Goal: Transaction & Acquisition: Book appointment/travel/reservation

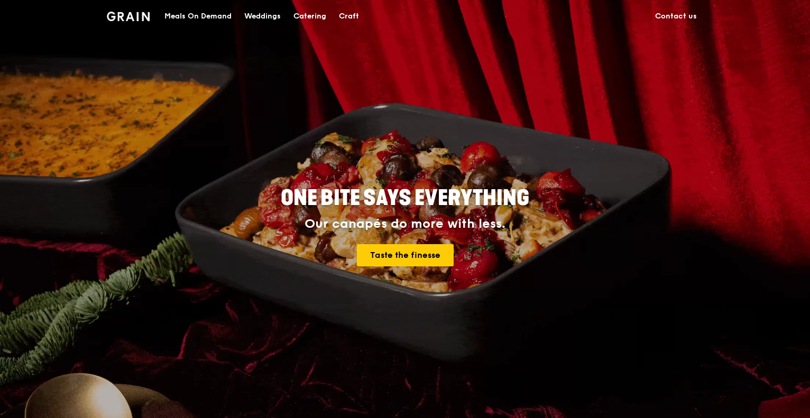
click at [209, 16] on div "Meals On Demand" at bounding box center [197, 17] width 67 height 32
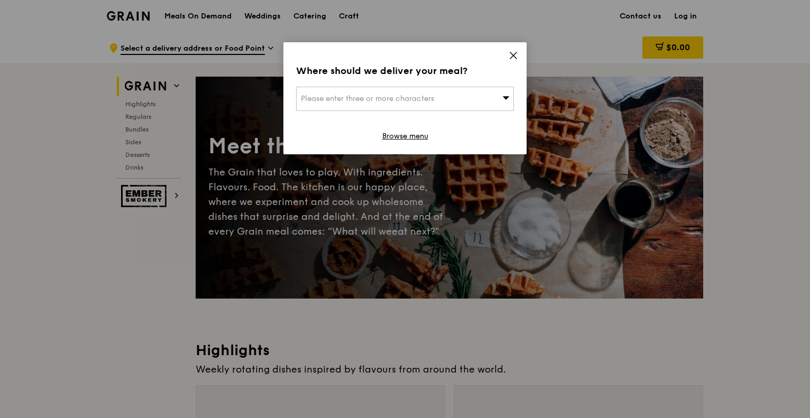
click at [490, 95] on div "Please enter three or more characters" at bounding box center [405, 99] width 218 height 24
click at [463, 98] on input "search" at bounding box center [404, 98] width 217 height 23
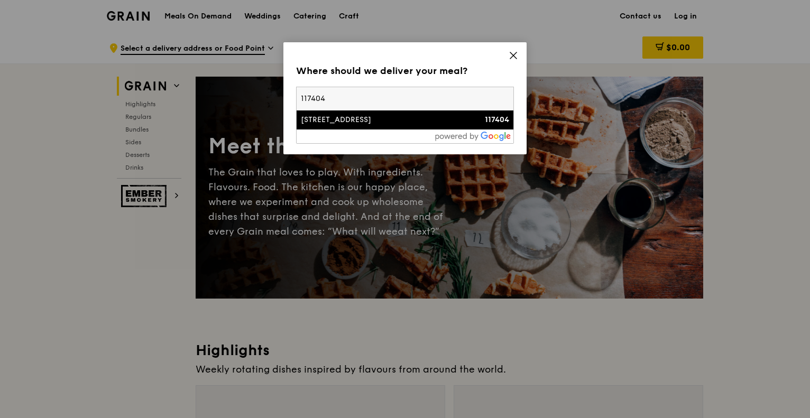
type input "117404"
click at [376, 122] on div "[STREET_ADDRESS]" at bounding box center [379, 120] width 156 height 11
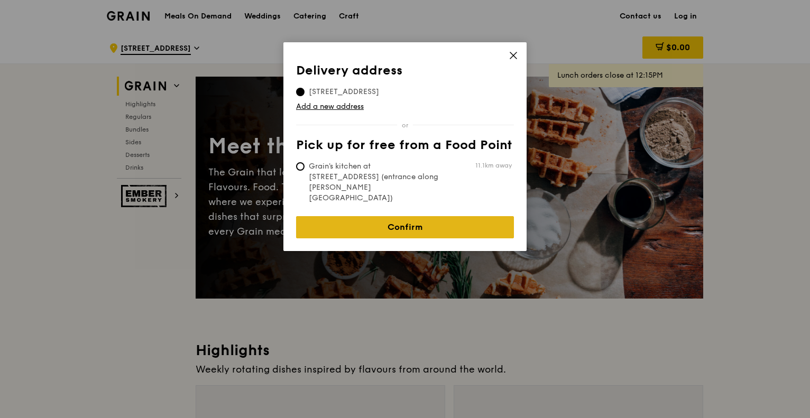
click at [419, 216] on link "Confirm" at bounding box center [405, 227] width 218 height 22
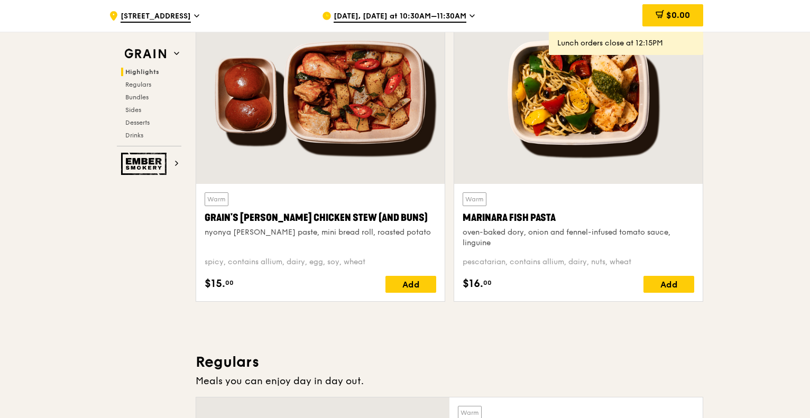
scroll to position [528, 0]
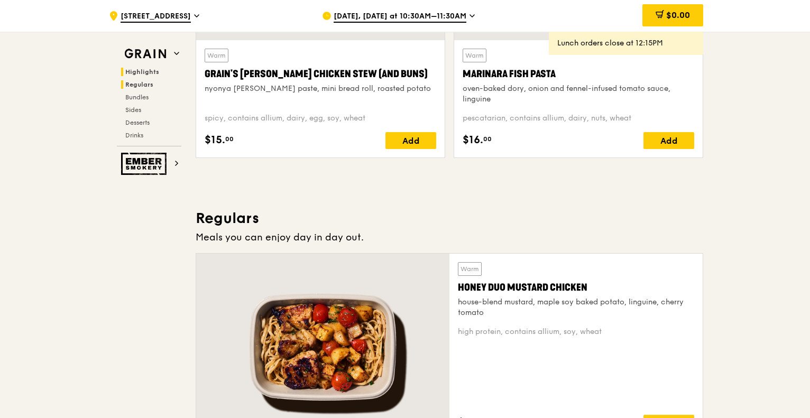
click at [148, 85] on span "Regulars" at bounding box center [139, 84] width 28 height 7
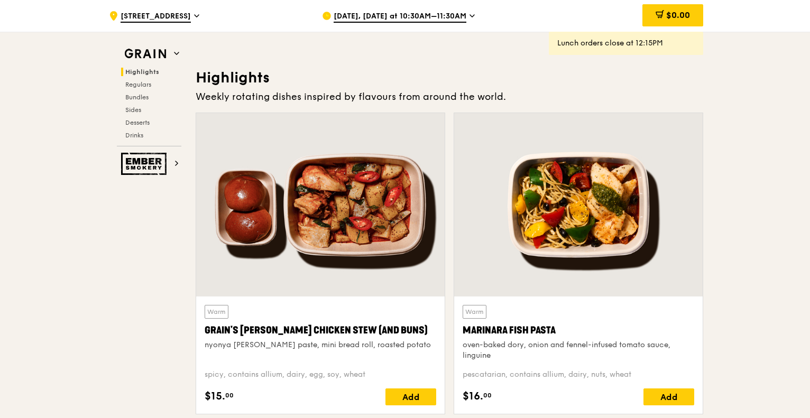
scroll to position [0, 0]
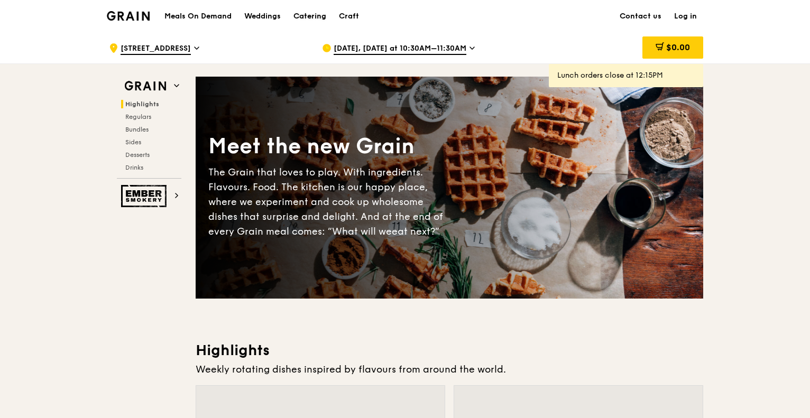
click at [314, 15] on div "Catering" at bounding box center [309, 17] width 33 height 32
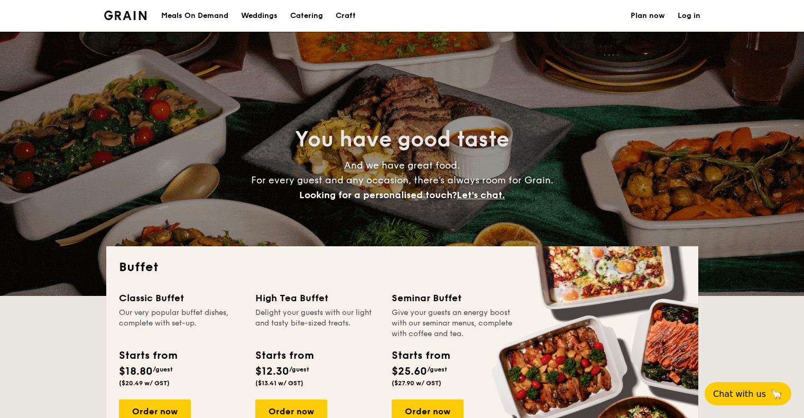
select select
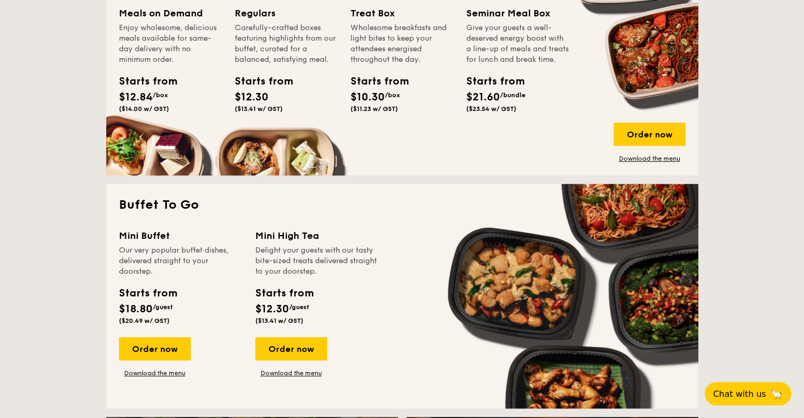
scroll to position [634, 0]
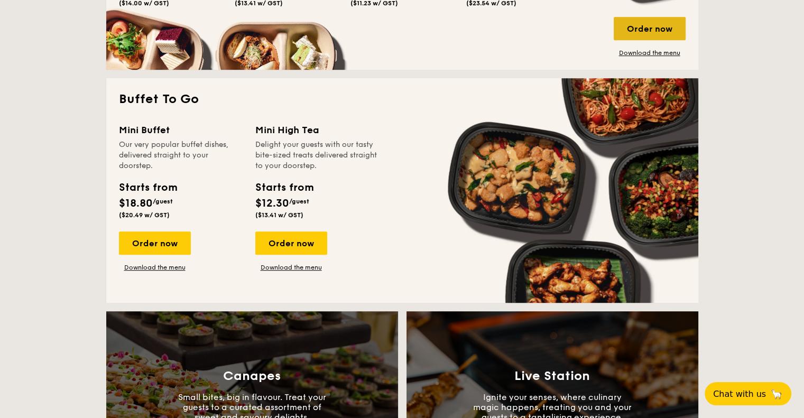
click at [633, 31] on div "Order now" at bounding box center [650, 28] width 72 height 23
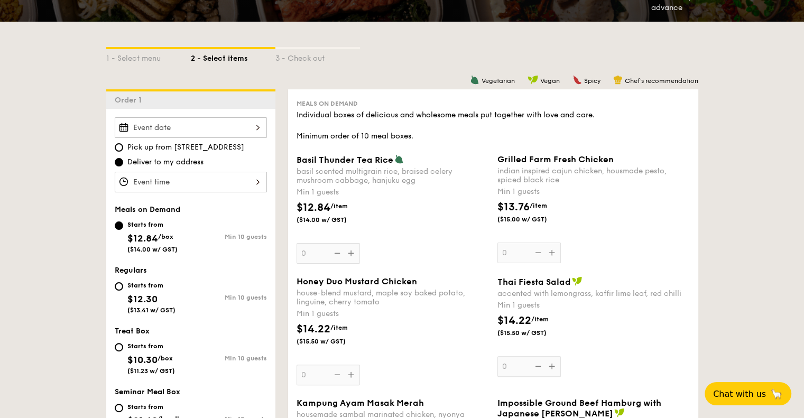
scroll to position [211, 0]
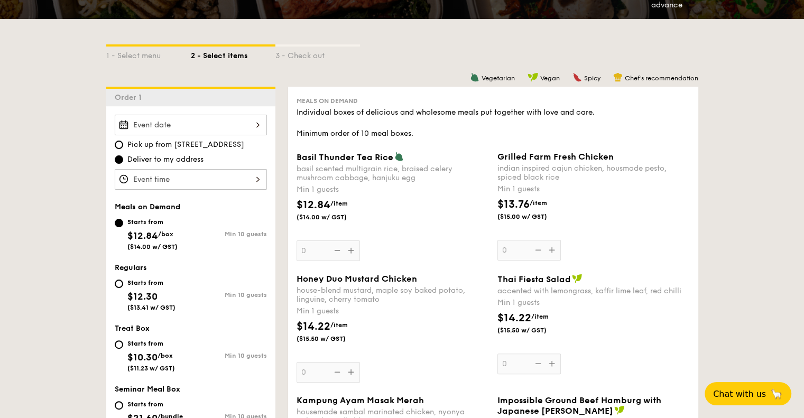
click at [237, 125] on div at bounding box center [191, 125] width 152 height 21
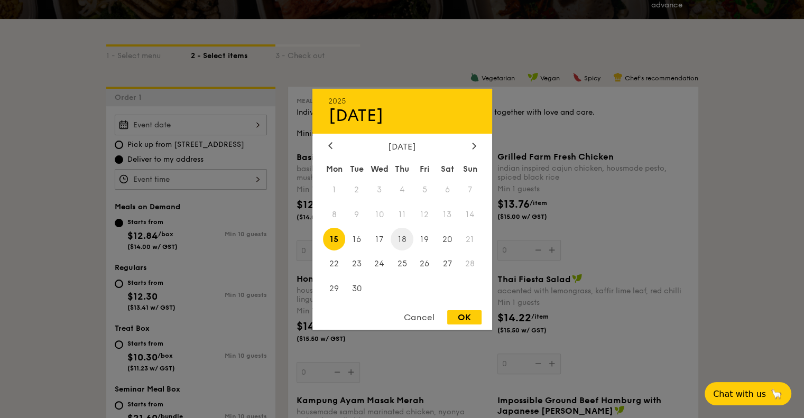
click at [410, 240] on span "18" at bounding box center [402, 239] width 23 height 23
click at [466, 317] on div "OK" at bounding box center [464, 317] width 34 height 14
type input "[DATE]"
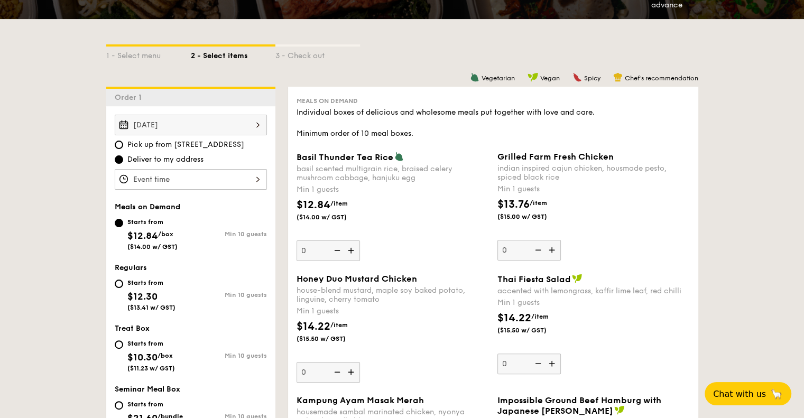
click at [249, 179] on div at bounding box center [191, 179] width 152 height 21
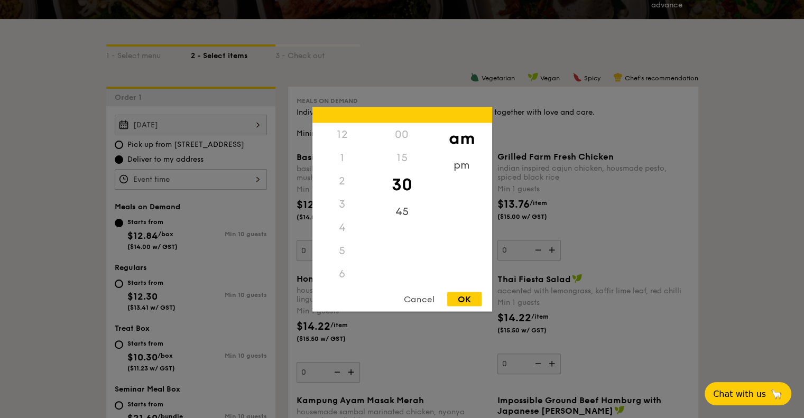
scroll to position [116, 0]
drag, startPoint x: 342, startPoint y: 222, endPoint x: 341, endPoint y: 200, distance: 21.7
click at [342, 197] on div "12 1 2 3 4 5 6 7 8 9 10 11" at bounding box center [342, 203] width 60 height 161
click at [339, 282] on div "11" at bounding box center [342, 285] width 60 height 31
click at [469, 296] on div "OK" at bounding box center [464, 299] width 34 height 14
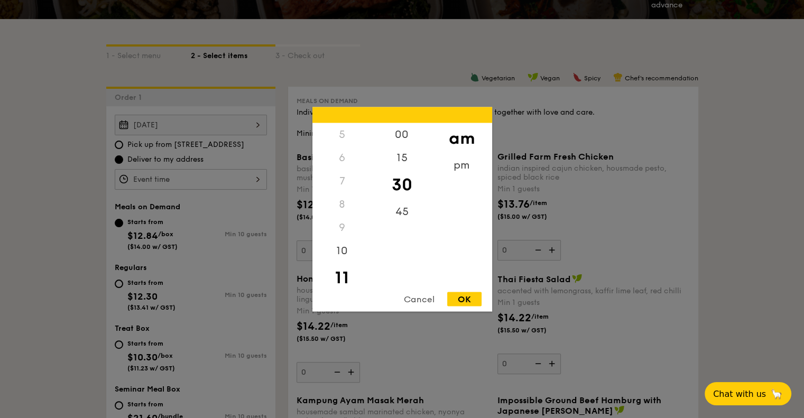
type input "11:30AM"
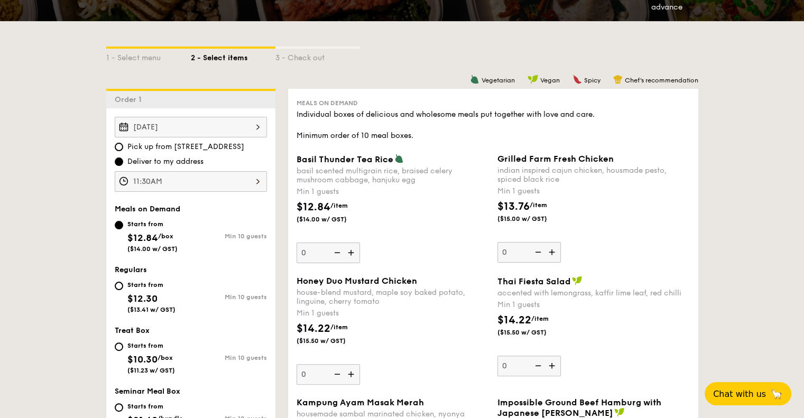
scroll to position [264, 0]
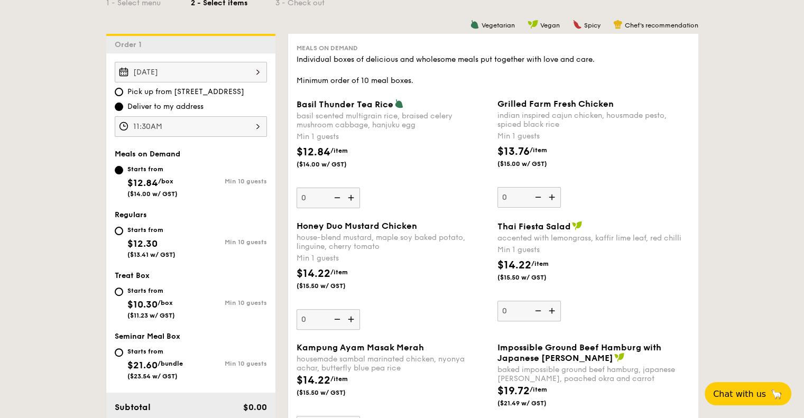
click at [125, 231] on div "Starts from $12.30 ($13.41 w/ GST)" at bounding box center [153, 241] width 76 height 35
click at [123, 231] on input "Starts from $12.30 ($13.41 w/ GST) Min 10 guests" at bounding box center [119, 231] width 8 height 8
radio input "true"
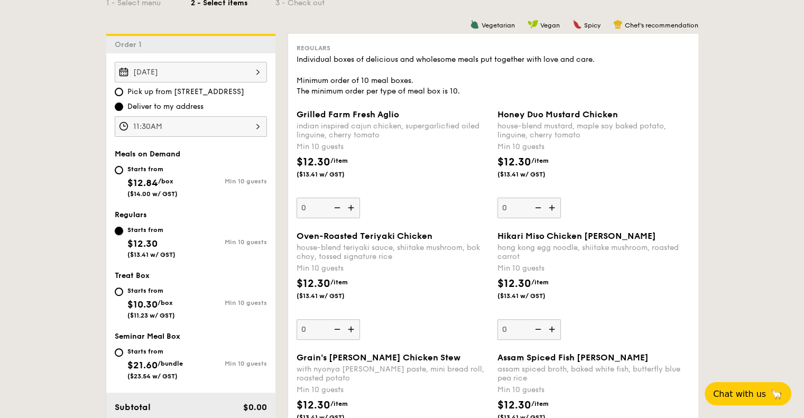
scroll to position [317, 0]
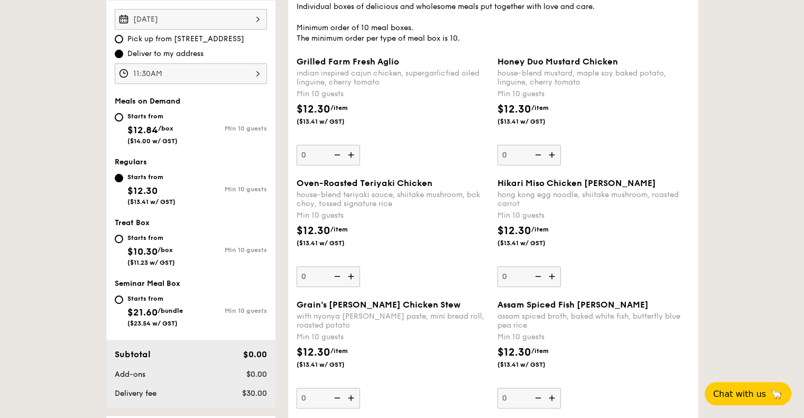
click at [353, 156] on img at bounding box center [352, 155] width 16 height 20
click at [353, 156] on input "0" at bounding box center [327, 155] width 63 height 21
type input "10"
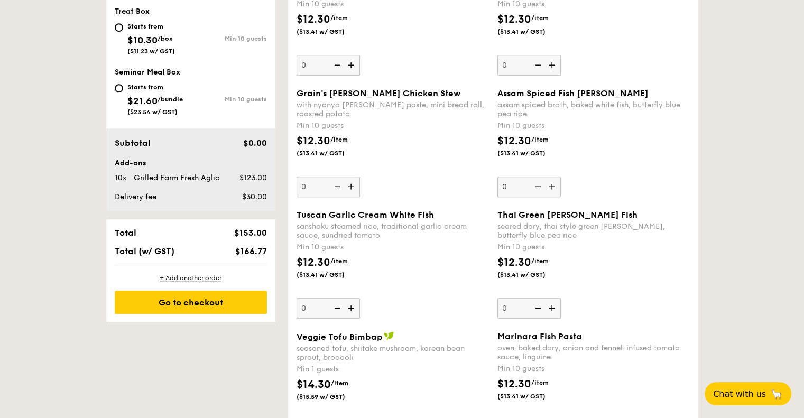
scroll to position [581, 0]
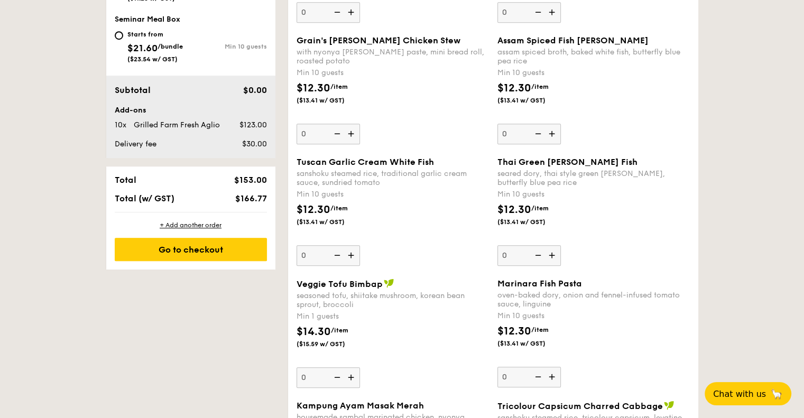
click at [551, 255] on img at bounding box center [553, 255] width 16 height 20
click at [551, 255] on input "0" at bounding box center [528, 255] width 63 height 21
type input "10"
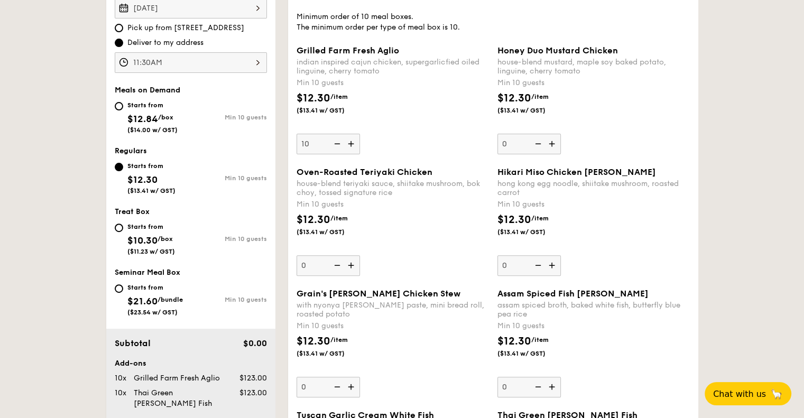
scroll to position [317, 0]
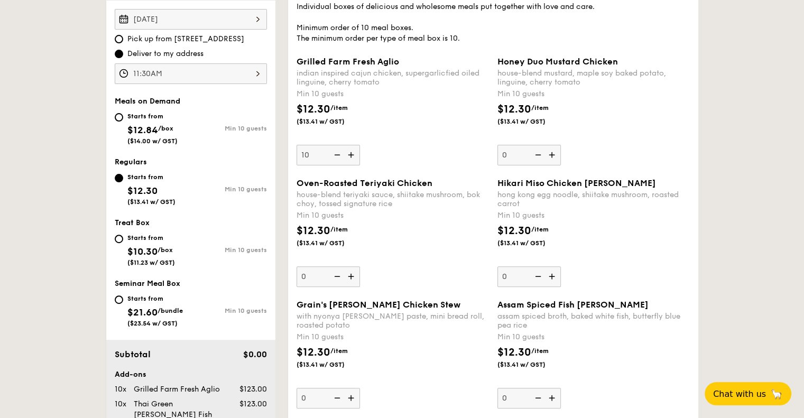
click at [355, 276] on img at bounding box center [352, 276] width 16 height 20
click at [355, 276] on input "0" at bounding box center [327, 276] width 63 height 21
type input "10"
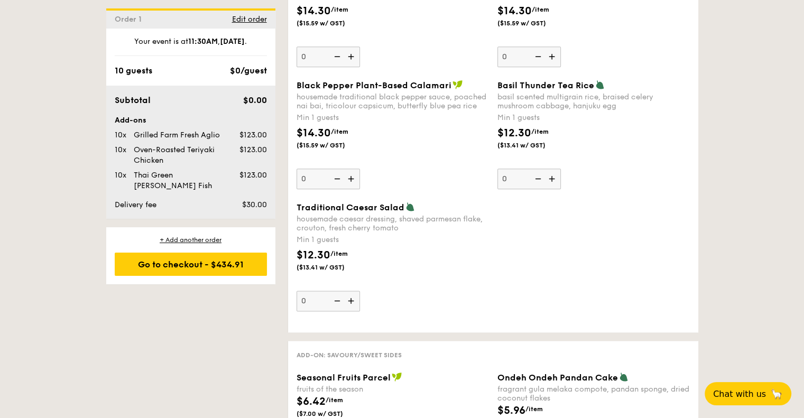
scroll to position [1110, 0]
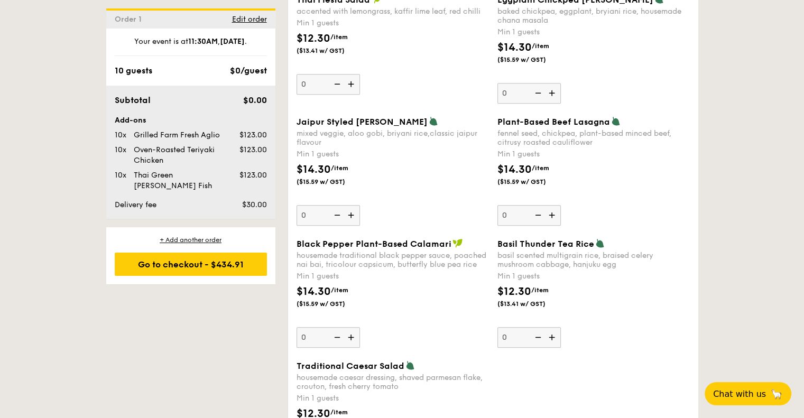
click at [353, 215] on img at bounding box center [352, 215] width 16 height 20
click at [353, 215] on input "0" at bounding box center [327, 215] width 63 height 21
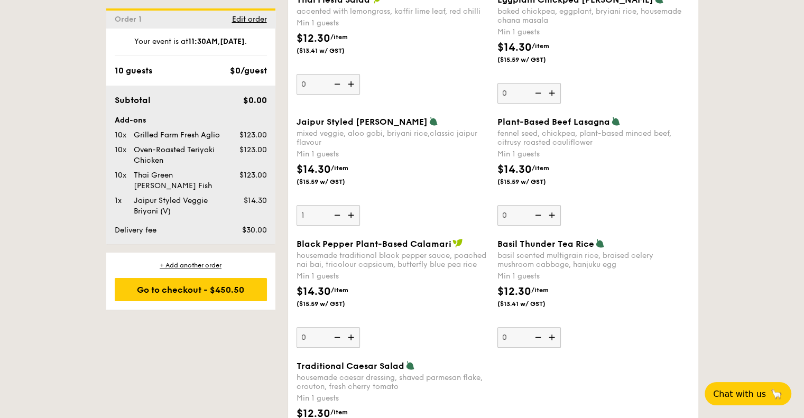
click at [353, 215] on img at bounding box center [352, 215] width 16 height 20
click at [353, 215] on input "1" at bounding box center [327, 215] width 63 height 21
type input "2"
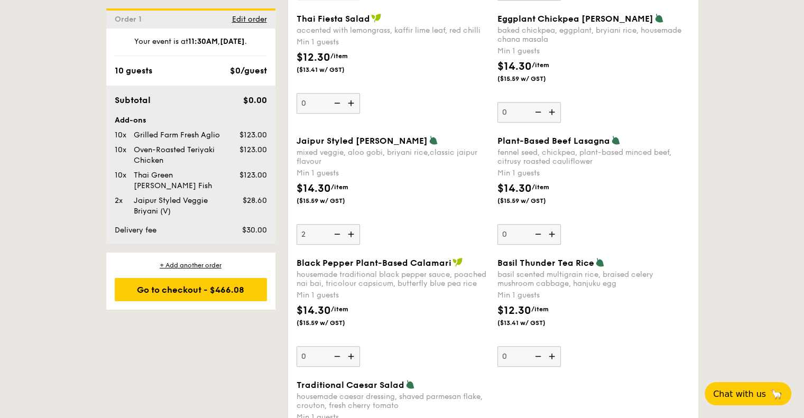
scroll to position [1163, 0]
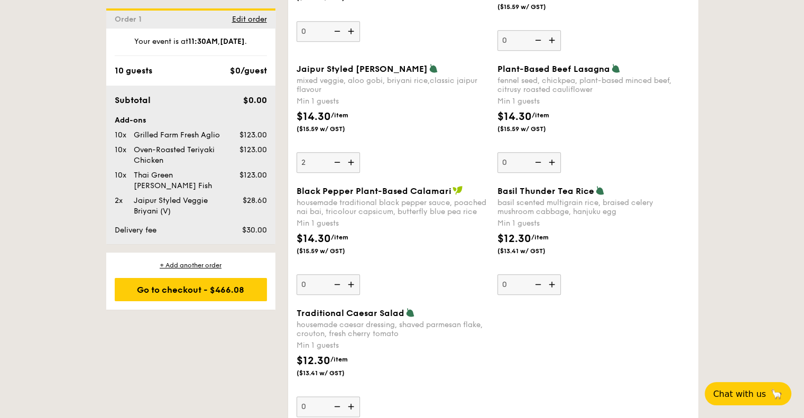
click at [553, 164] on img at bounding box center [553, 162] width 16 height 20
click at [553, 164] on input "0" at bounding box center [528, 162] width 63 height 21
type input "1"
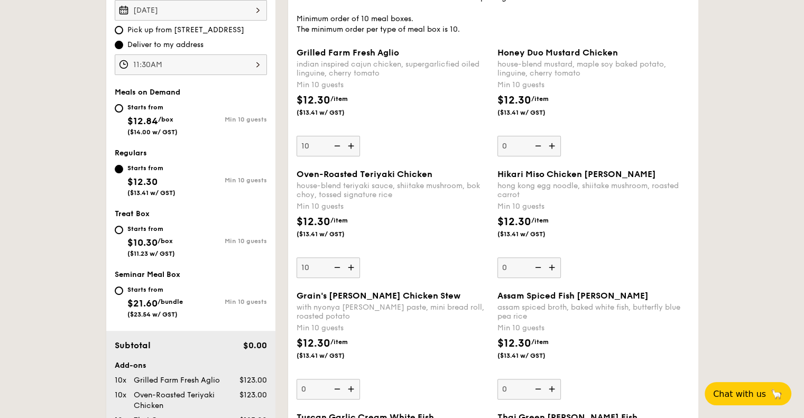
scroll to position [317, 0]
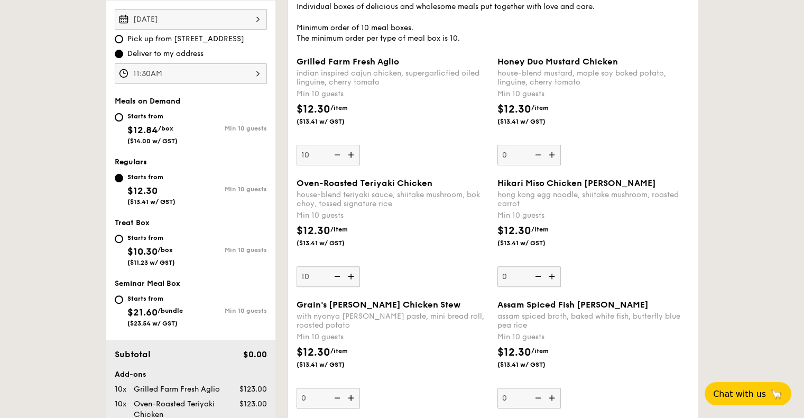
click at [156, 238] on div "Starts from" at bounding box center [151, 238] width 48 height 8
click at [123, 238] on input "Starts from $10.30 /box ($11.23 w/ GST) Min 10 guests" at bounding box center [119, 239] width 8 height 8
radio input "true"
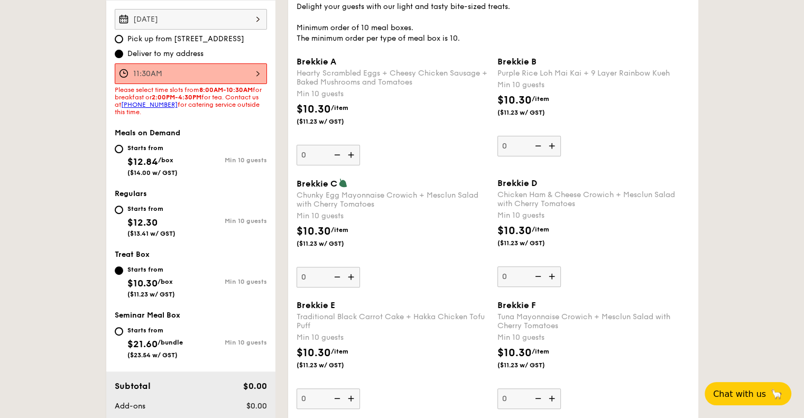
click at [146, 209] on div "Starts from" at bounding box center [151, 209] width 48 height 8
click at [123, 209] on input "Starts from $12.30 ($13.41 w/ GST) Min 10 guests" at bounding box center [119, 210] width 8 height 8
radio input "true"
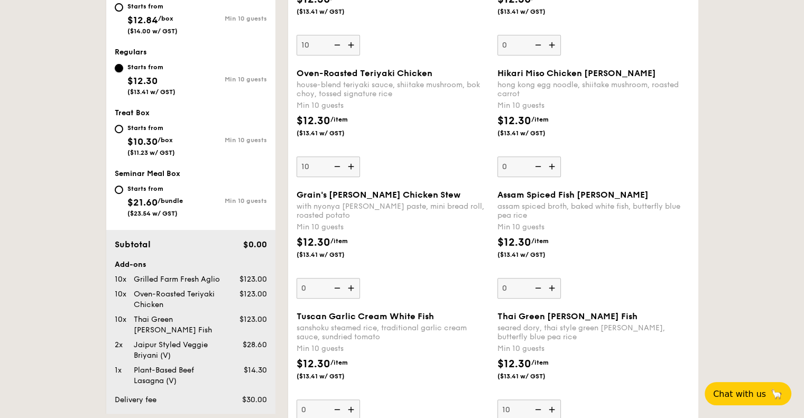
scroll to position [264, 0]
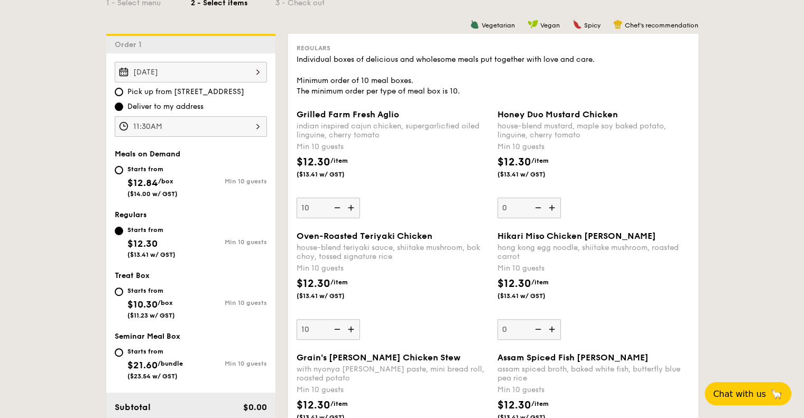
click at [157, 174] on div "Starts from $12.84 /box ($14.00 w/ GST)" at bounding box center [152, 180] width 50 height 35
click at [123, 174] on input "Starts from $12.84 /box ($14.00 w/ GST) Min 10 guests" at bounding box center [119, 170] width 8 height 8
radio input "true"
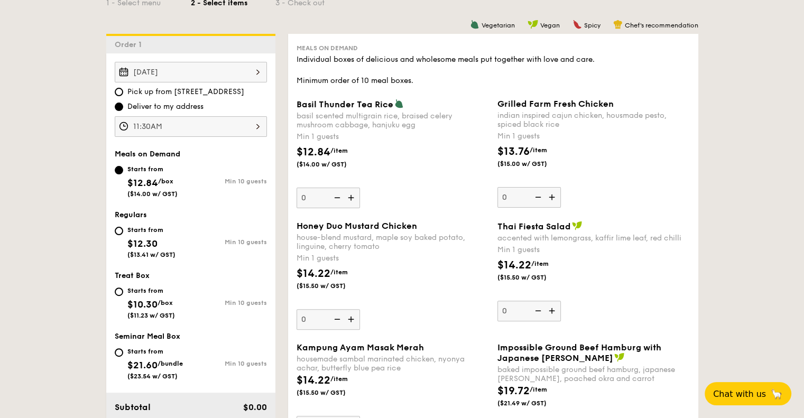
click at [135, 227] on div "Starts from" at bounding box center [151, 230] width 48 height 8
click at [123, 227] on input "Starts from $12.30 ($13.41 w/ GST) Min 10 guests" at bounding box center [119, 231] width 8 height 8
radio input "true"
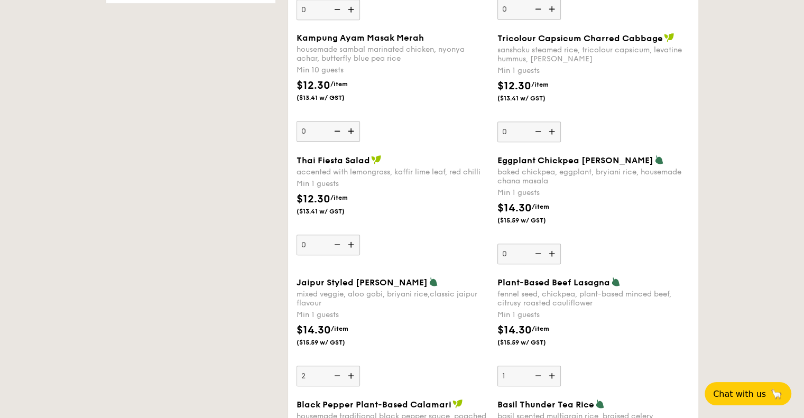
scroll to position [951, 0]
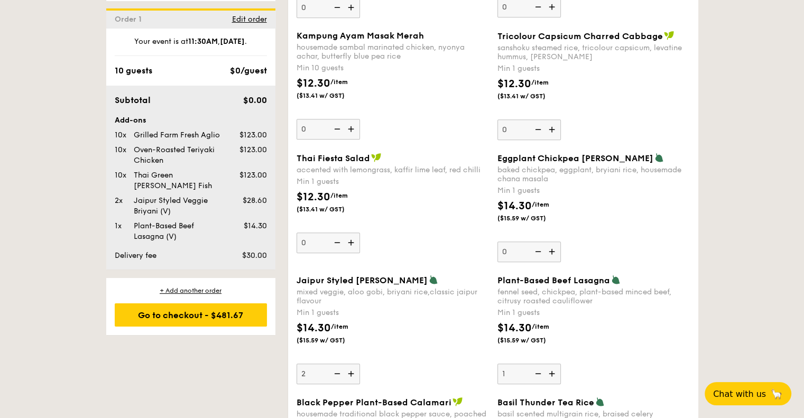
click at [351, 369] on img at bounding box center [352, 374] width 16 height 20
click at [351, 369] on input "2" at bounding box center [327, 374] width 63 height 21
click at [440, 246] on div "Thai Fiesta Salad accented with lemongrass, kaffir lime leaf, red chilli Min 1 …" at bounding box center [392, 203] width 192 height 100
click at [360, 246] on input "0" at bounding box center [327, 243] width 63 height 21
click at [336, 374] on img at bounding box center [336, 374] width 16 height 20
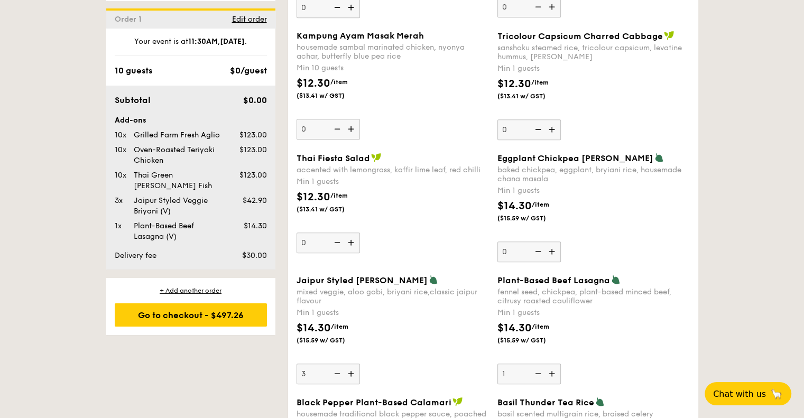
click at [336, 374] on input "3" at bounding box center [327, 374] width 63 height 21
type input "2"
click at [547, 251] on img at bounding box center [553, 251] width 16 height 20
click at [547, 251] on input "0" at bounding box center [528, 251] width 63 height 21
type input "1"
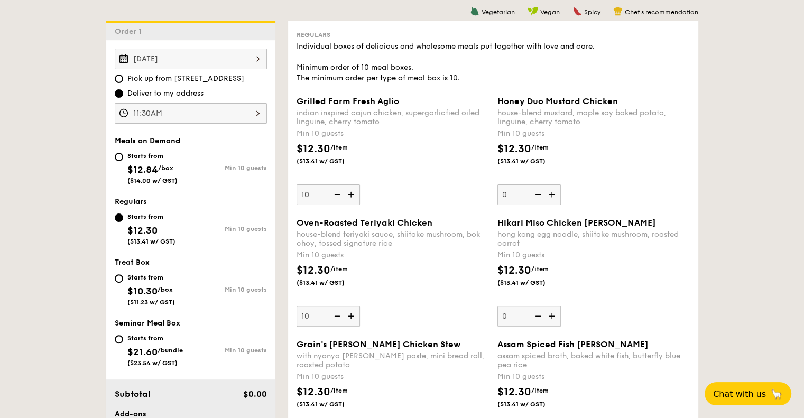
scroll to position [106, 0]
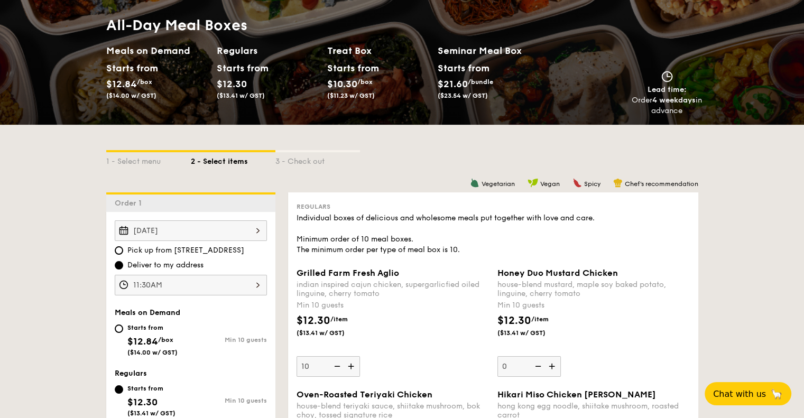
click at [250, 287] on div "11:30AM" at bounding box center [191, 285] width 152 height 21
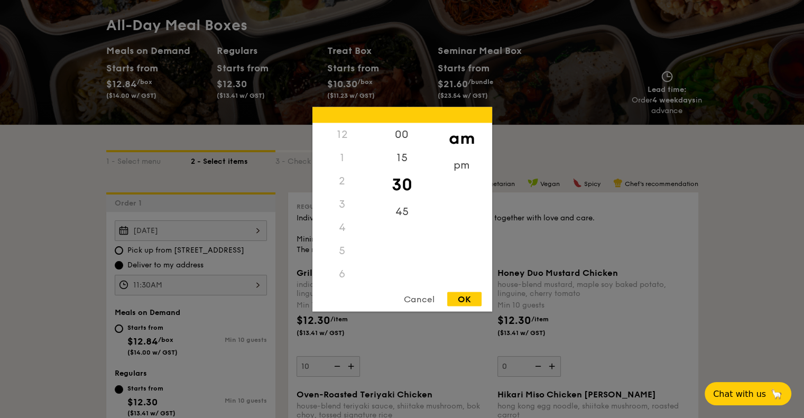
scroll to position [125, 0]
drag, startPoint x: 349, startPoint y: 234, endPoint x: 372, endPoint y: 193, distance: 46.6
click at [349, 190] on div "12 1 2 3 4 5 6 7 8 9 10 11" at bounding box center [342, 203] width 60 height 161
click at [475, 301] on div "OK" at bounding box center [464, 299] width 34 height 14
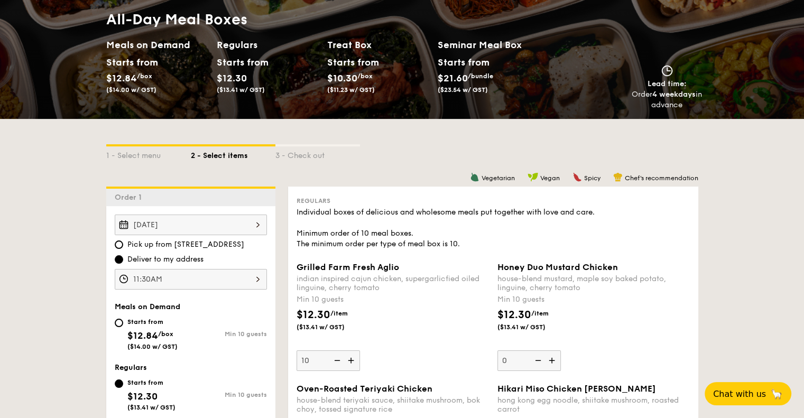
scroll to position [159, 0]
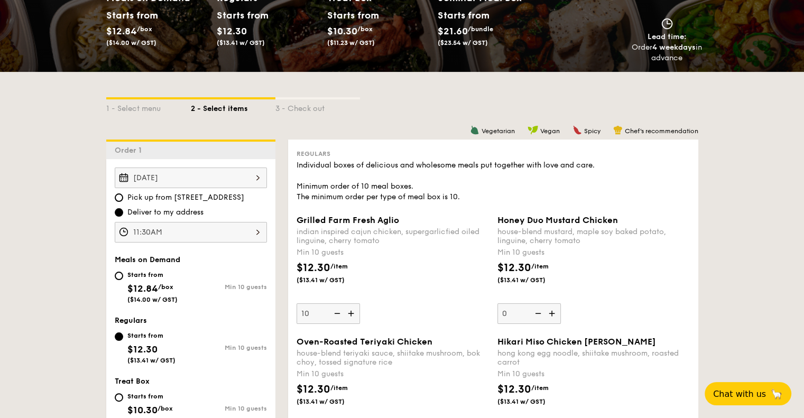
click at [252, 235] on div "11:30AM" at bounding box center [191, 232] width 152 height 21
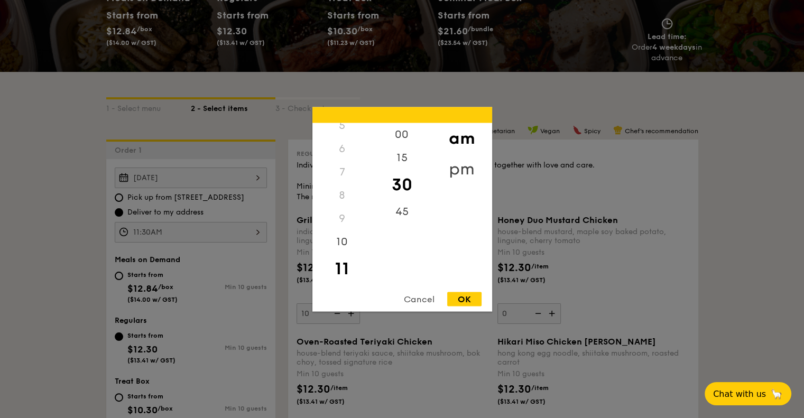
click at [463, 165] on div "pm" at bounding box center [462, 168] width 60 height 31
drag, startPoint x: 348, startPoint y: 194, endPoint x: 345, endPoint y: 249, distance: 55.0
click at [345, 249] on div "12 1 2 3 4 5 6 7 8 9 10 11" at bounding box center [342, 203] width 60 height 161
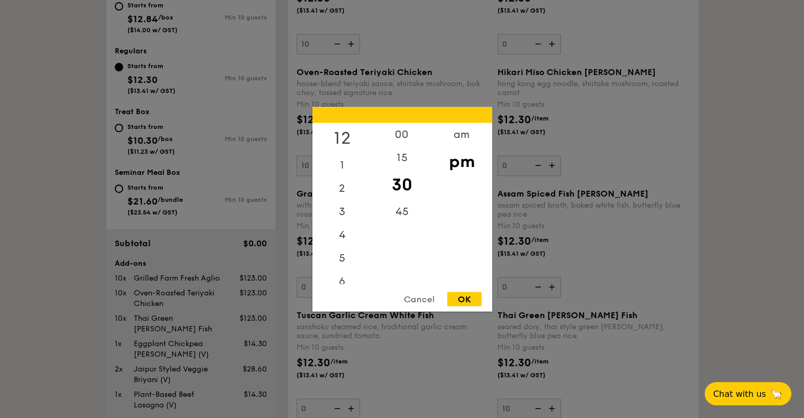
scroll to position [423, 0]
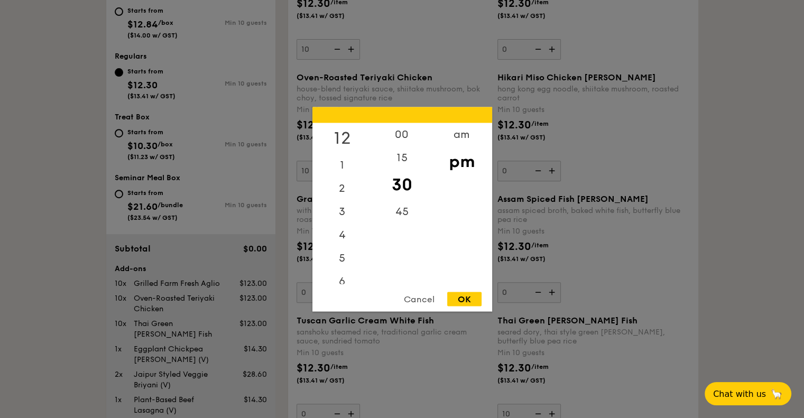
click at [342, 136] on div "12" at bounding box center [342, 138] width 60 height 31
click at [406, 131] on div "00" at bounding box center [402, 138] width 60 height 31
click at [469, 298] on div "OK" at bounding box center [464, 299] width 34 height 14
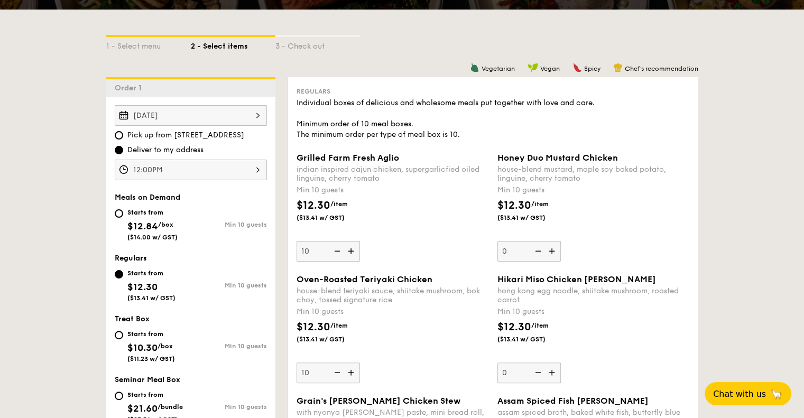
scroll to position [211, 0]
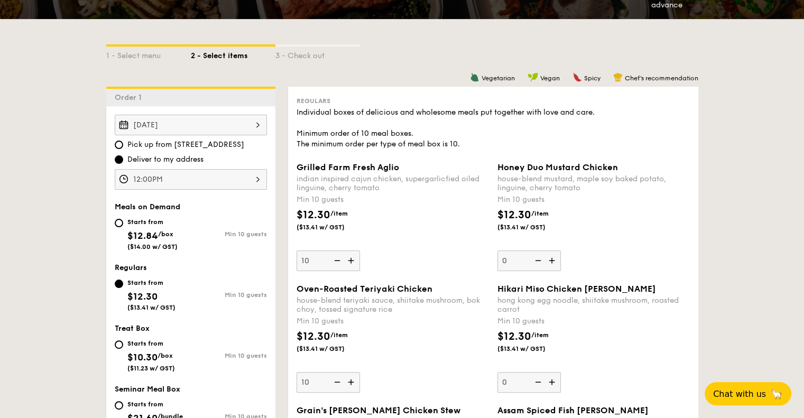
click at [241, 182] on div "12:00PM" at bounding box center [191, 179] width 152 height 21
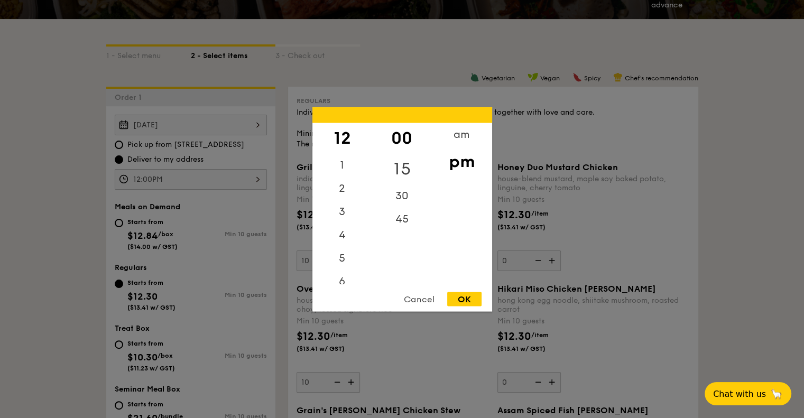
click at [405, 160] on div "15" at bounding box center [402, 168] width 60 height 31
click at [461, 298] on div "OK" at bounding box center [464, 299] width 34 height 14
type input "12:15PM"
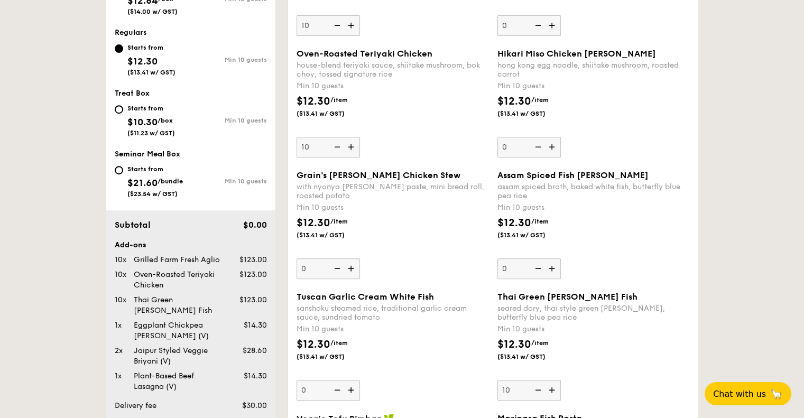
scroll to position [423, 0]
